Goal: Information Seeking & Learning: Learn about a topic

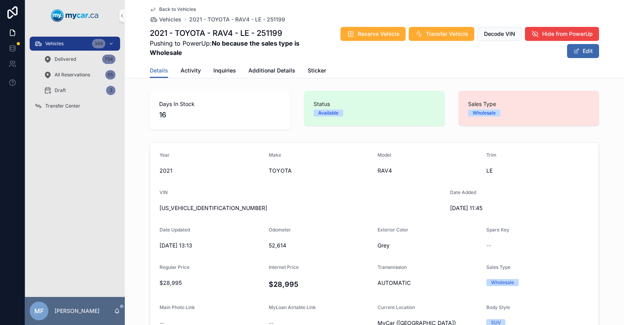
click at [152, 9] on icon "scrollable content" at bounding box center [153, 9] width 6 height 6
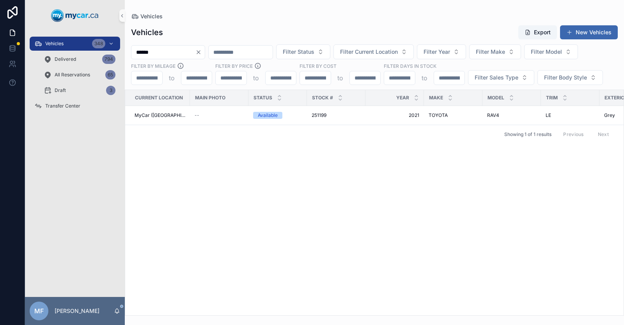
click at [169, 53] on input "******" at bounding box center [163, 52] width 64 height 11
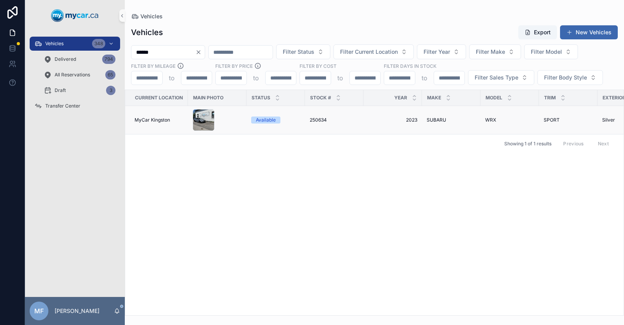
type input "******"
click at [411, 120] on span "2023" at bounding box center [392, 120] width 49 height 6
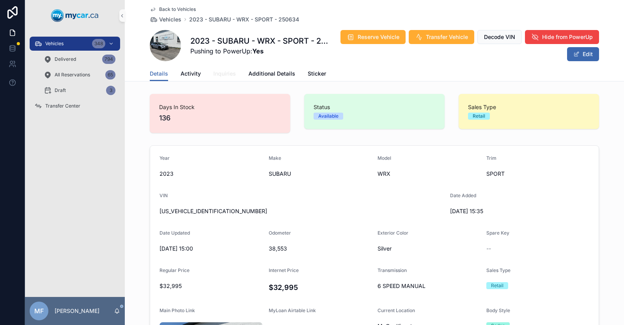
click at [219, 74] on span "Inquiries" at bounding box center [224, 74] width 23 height 8
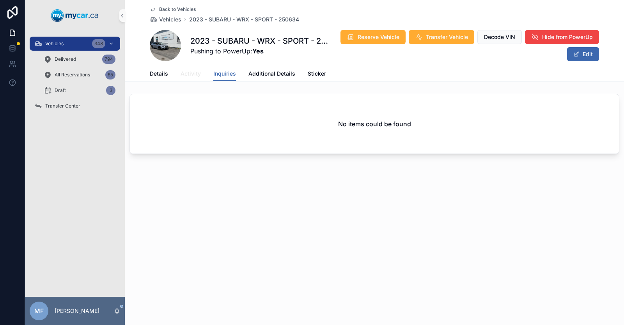
click at [190, 73] on span "Activity" at bounding box center [190, 74] width 20 height 8
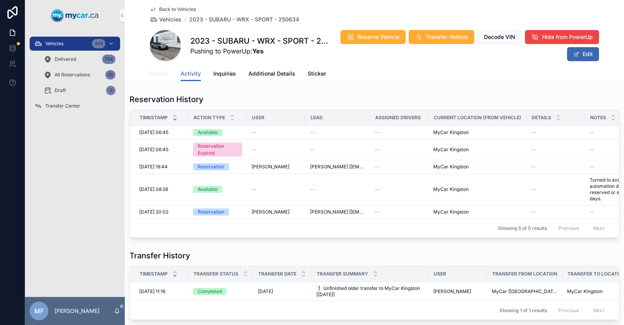
click at [152, 73] on span "Details" at bounding box center [159, 74] width 18 height 8
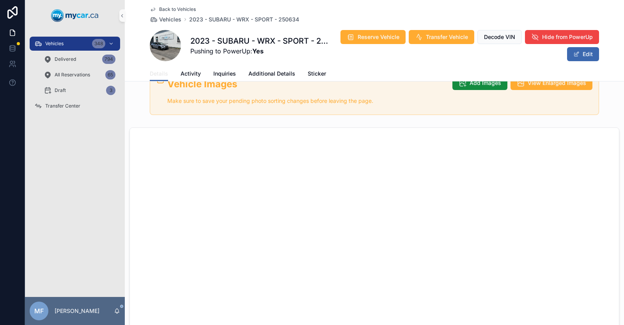
scroll to position [468, 0]
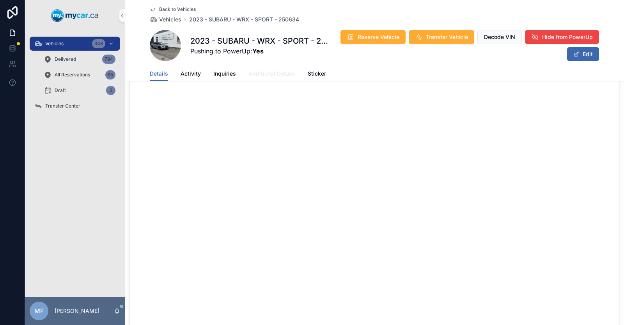
click at [272, 74] on span "Additional Details" at bounding box center [271, 74] width 47 height 8
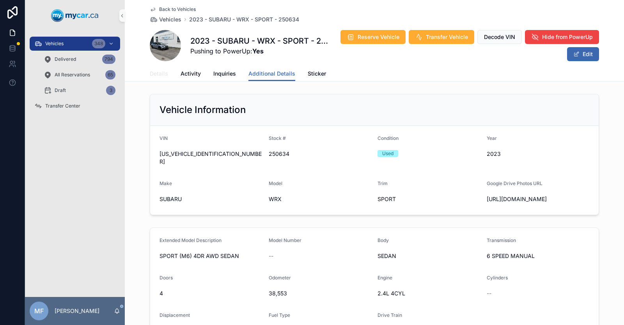
click at [154, 76] on span "Details" at bounding box center [159, 74] width 18 height 8
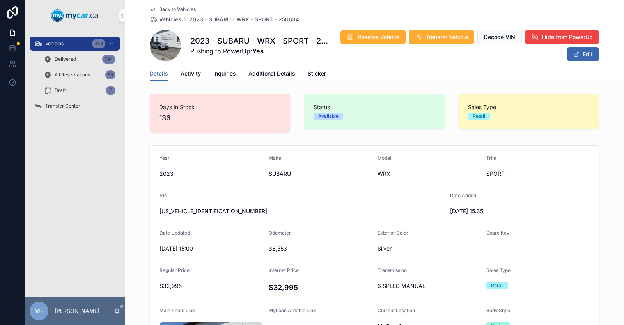
click at [178, 8] on span "Back to Vehicles" at bounding box center [177, 9] width 37 height 6
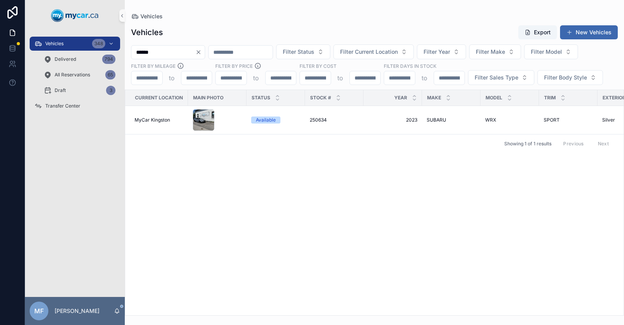
click at [202, 52] on icon "Clear" at bounding box center [198, 52] width 6 height 6
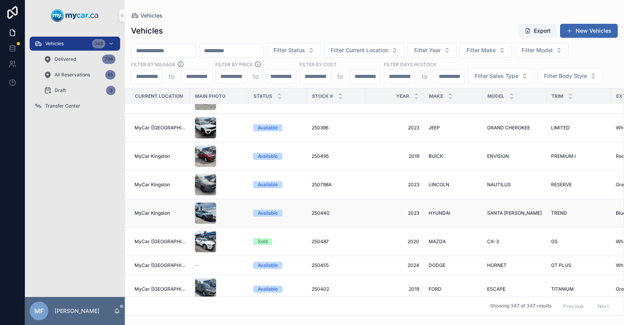
scroll to position [312, 0]
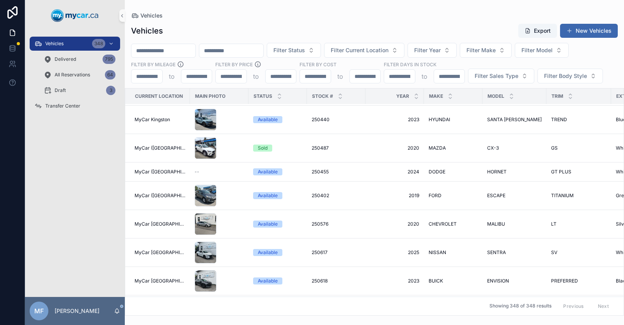
click at [147, 48] on input "scrollable content" at bounding box center [163, 50] width 64 height 11
type input "*"
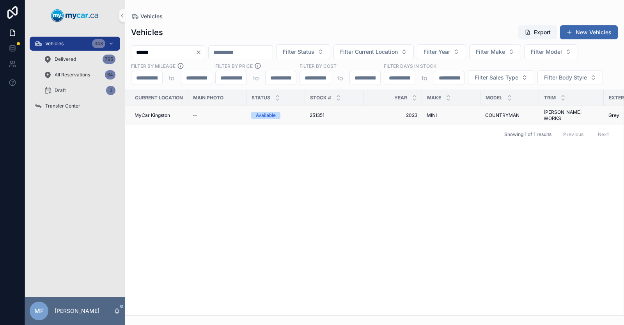
type input "******"
click at [310, 112] on span "251351" at bounding box center [317, 115] width 15 height 6
